Goal: Information Seeking & Learning: Learn about a topic

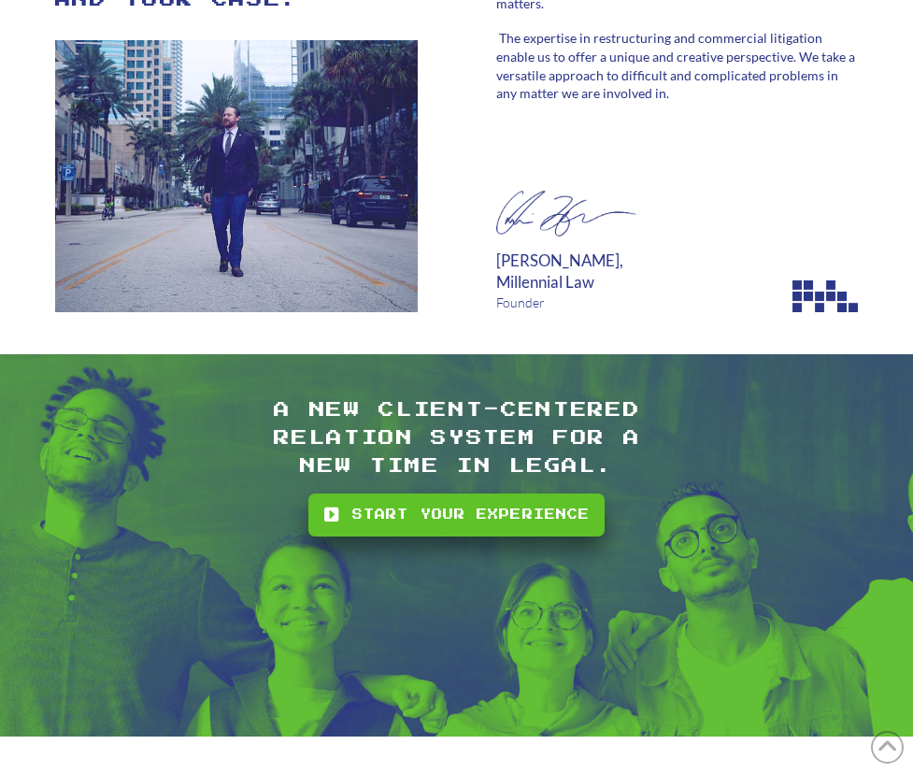
scroll to position [3272, 0]
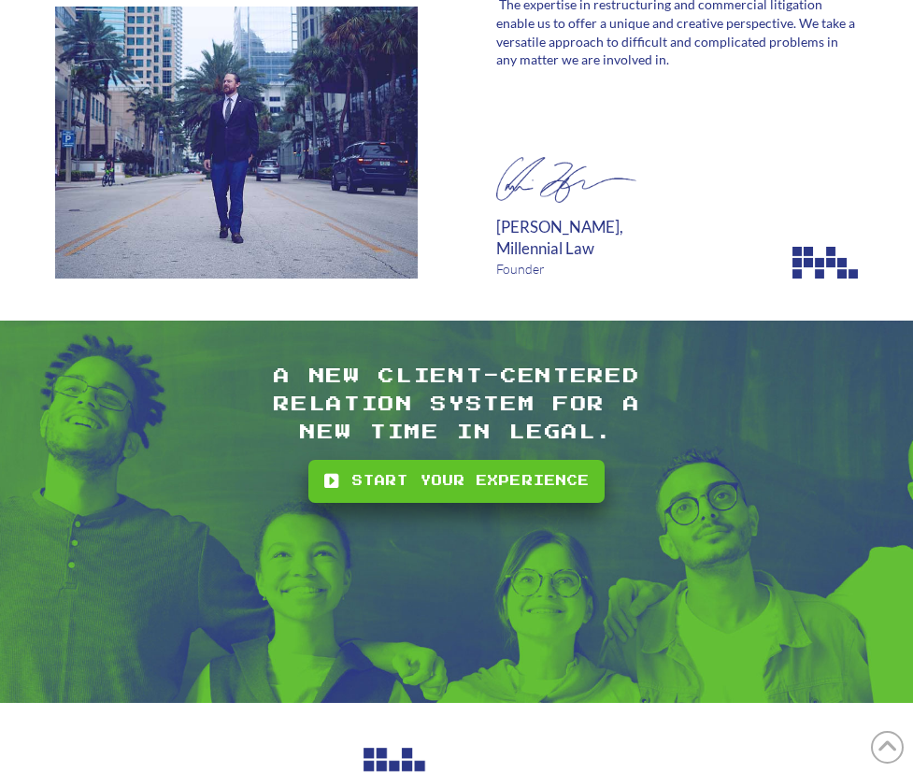
click at [0, 0] on span "Blog" at bounding box center [0, 0] width 0 height 0
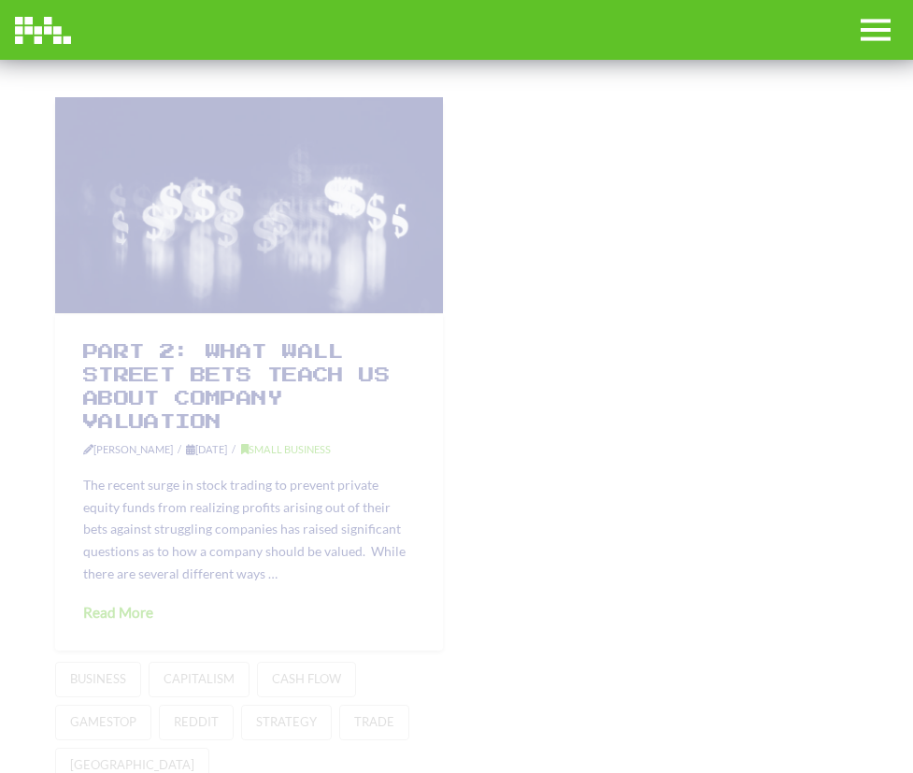
click at [0, 0] on span "About" at bounding box center [0, 0] width 0 height 0
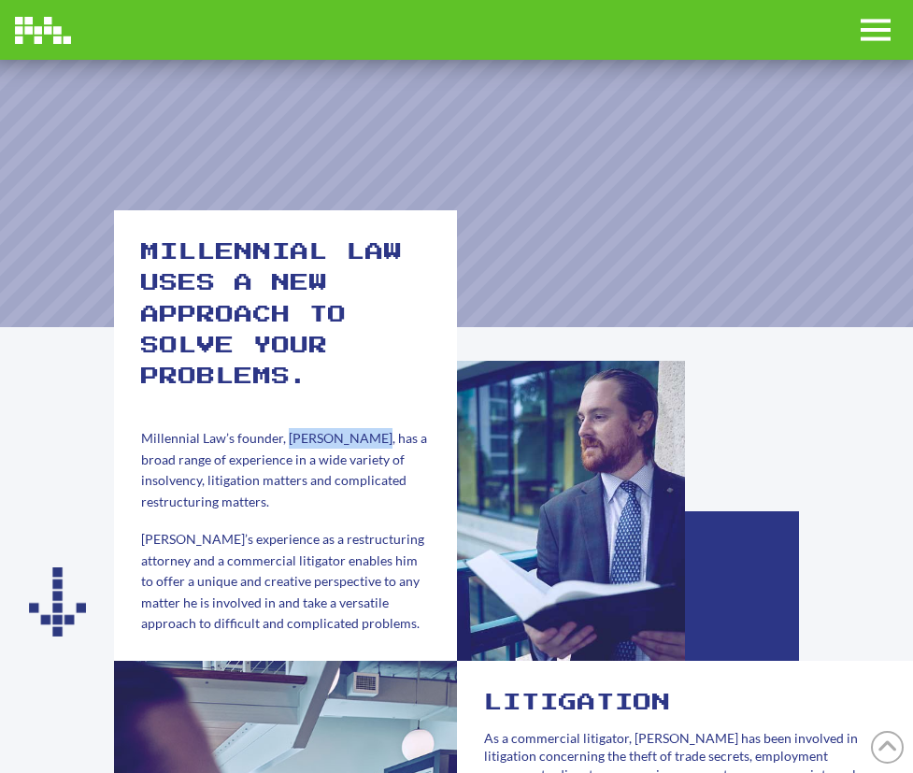
drag, startPoint x: 284, startPoint y: 467, endPoint x: 375, endPoint y: 472, distance: 90.9
click at [375, 472] on span "Millennial Law’s founder, [PERSON_NAME], has a broad range of experience in a w…" at bounding box center [284, 469] width 286 height 79
